Goal: Task Accomplishment & Management: Use online tool/utility

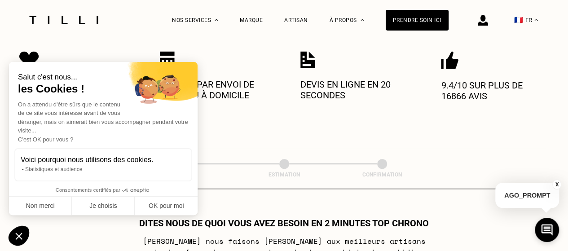
scroll to position [341, 0]
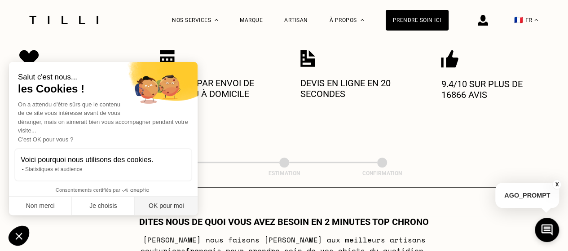
click at [170, 215] on button "OK pour moi" at bounding box center [166, 206] width 63 height 19
click at [161, 202] on div "Salut c'est nous... les Cookies ! On a attendu d'être sûrs que le contenu de ce…" at bounding box center [103, 138] width 188 height 153
checkbox input "true"
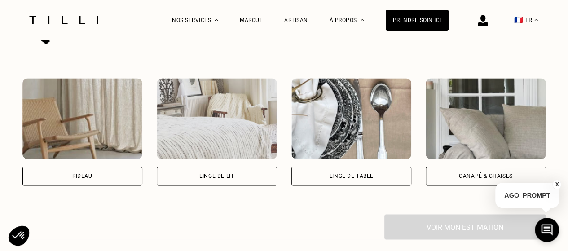
scroll to position [630, 0]
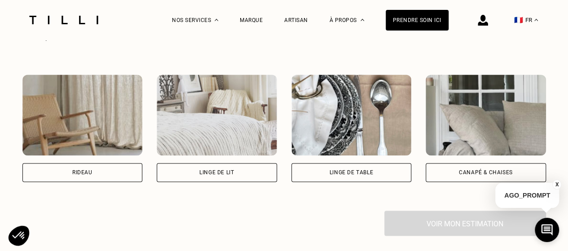
click at [74, 176] on div "Rideau" at bounding box center [82, 172] width 120 height 19
select select "FR"
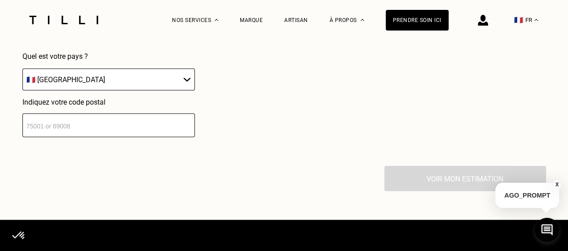
scroll to position [930, 0]
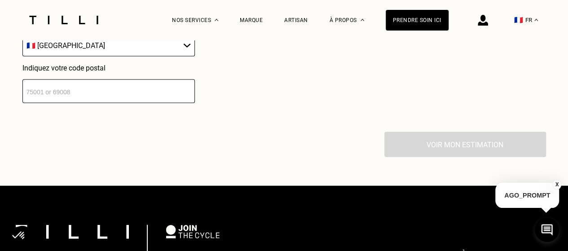
click at [128, 98] on input "number" at bounding box center [108, 91] width 172 height 24
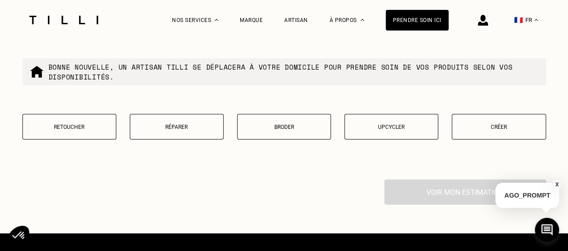
scroll to position [1122, 0]
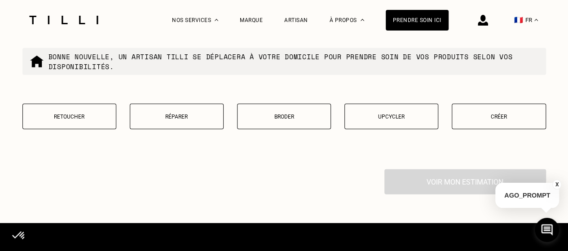
type input "33600"
click at [61, 119] on p "Retoucher" at bounding box center [69, 117] width 84 height 6
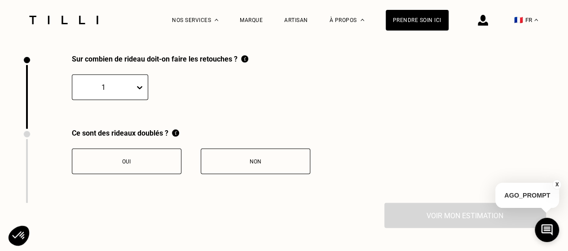
scroll to position [1241, 0]
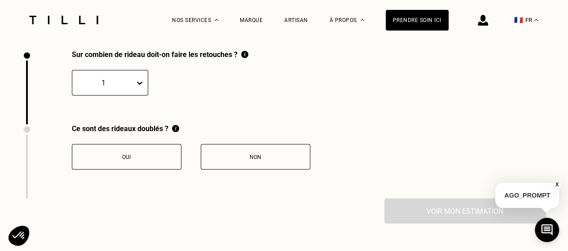
click at [227, 160] on div "Non" at bounding box center [255, 157] width 100 height 6
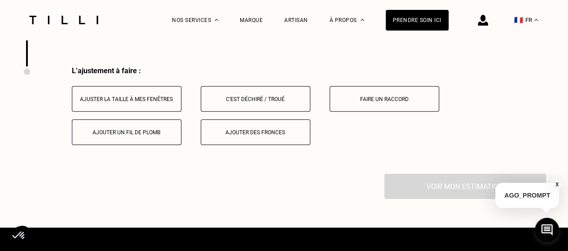
scroll to position [1389, 0]
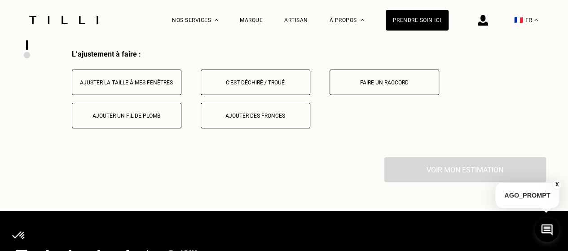
click at [144, 94] on button "Ajuster la taille à mes fenêtres" at bounding box center [126, 83] width 109 height 26
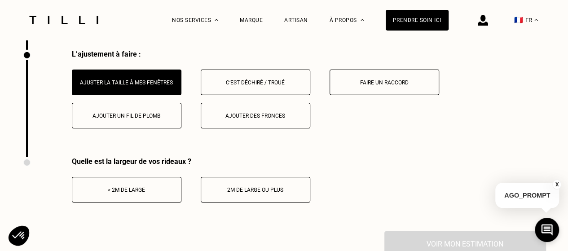
click at [240, 193] on div "2m de large ou plus" at bounding box center [255, 190] width 100 height 6
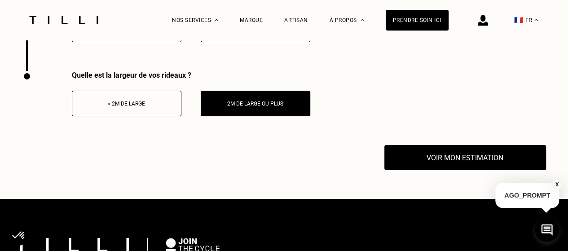
scroll to position [1503, 0]
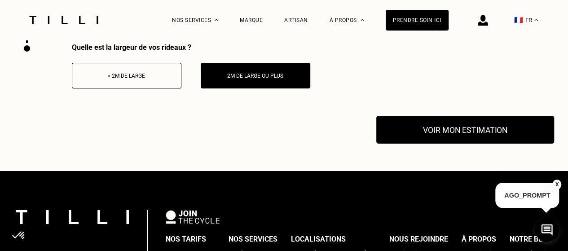
click at [440, 136] on button "Voir mon estimation" at bounding box center [465, 130] width 178 height 28
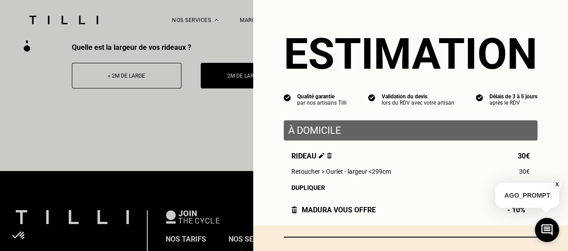
scroll to position [75, 0]
